Goal: Information Seeking & Learning: Learn about a topic

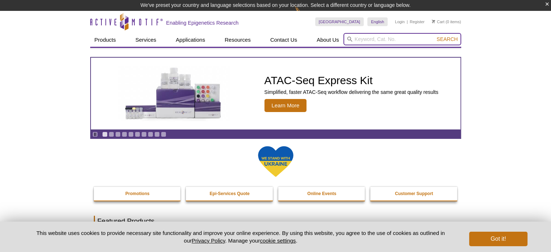
click at [378, 43] on input "search" at bounding box center [402, 39] width 118 height 12
type input "ATAC"
click at [434, 36] on button "Search" at bounding box center [446, 39] width 25 height 7
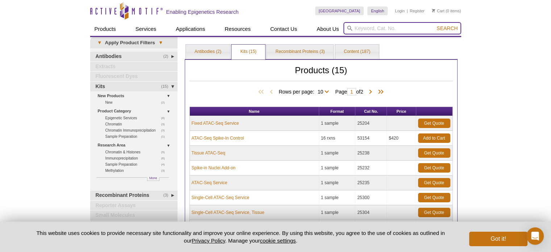
click at [377, 28] on input "search" at bounding box center [402, 28] width 118 height 12
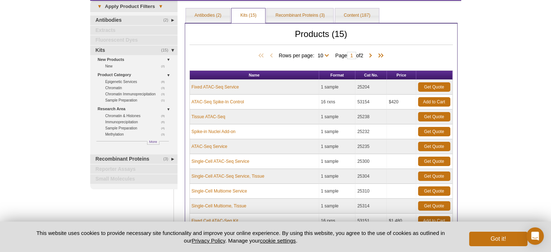
scroll to position [72, 0]
